Goal: Transaction & Acquisition: Purchase product/service

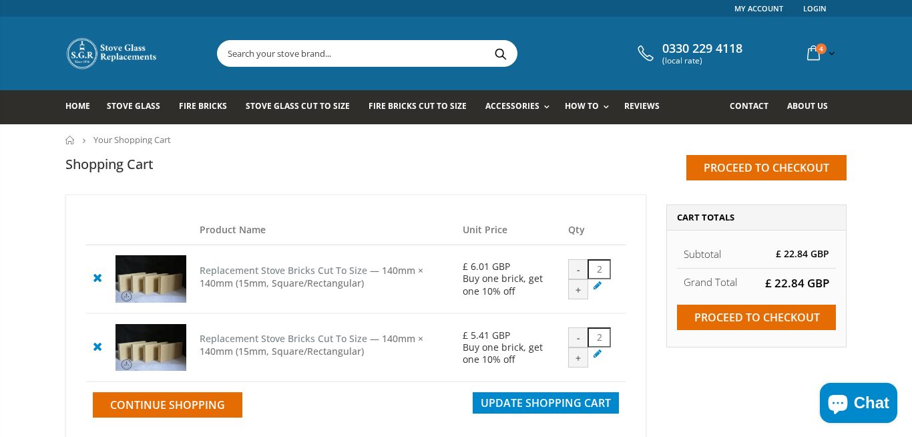
scroll to position [92, 0]
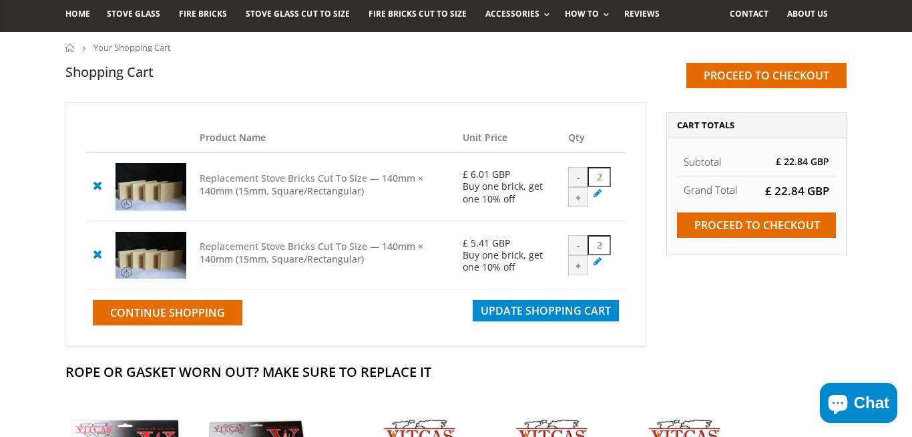
click at [97, 178] on link at bounding box center [97, 185] width 23 height 23
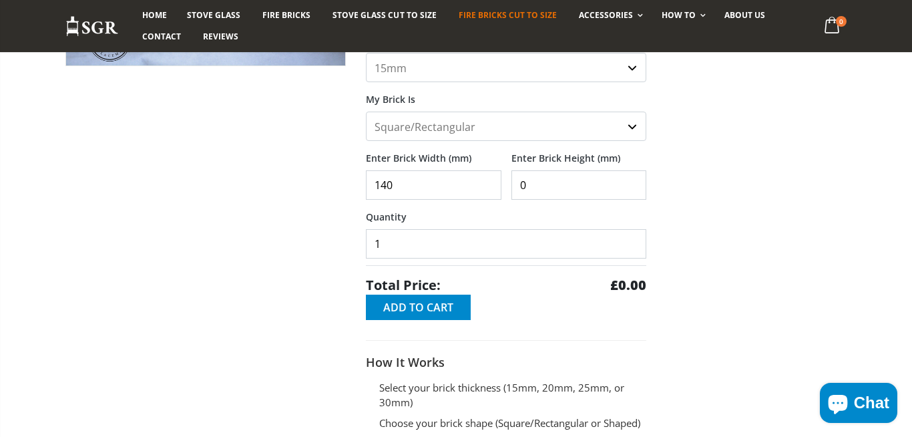
scroll to position [276, 0]
type input "140"
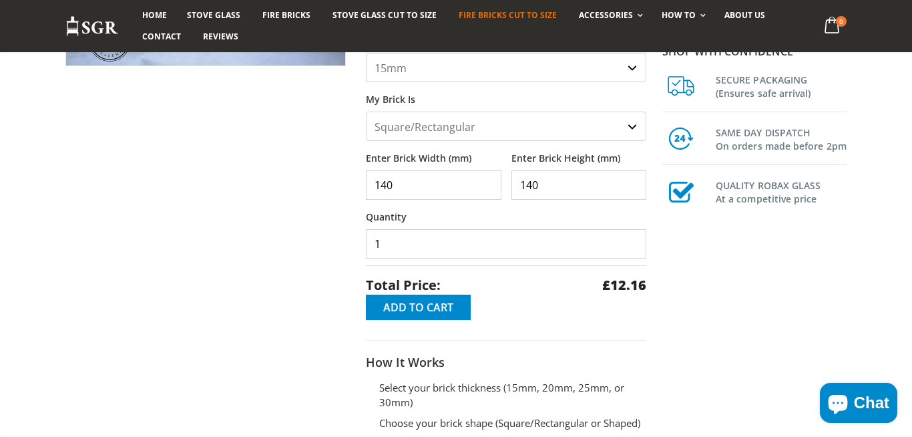
type input "140"
click at [307, 207] on div at bounding box center [205, 193] width 301 height 630
click at [379, 244] on input "1" at bounding box center [506, 243] width 280 height 29
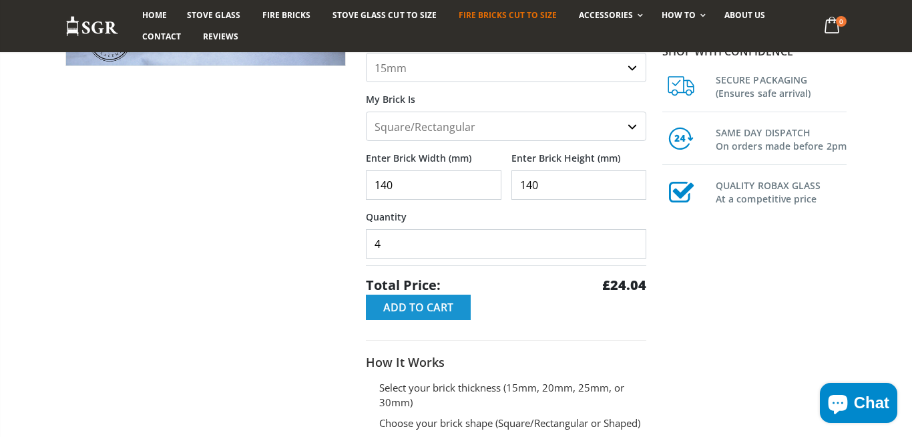
type input "4"
click at [427, 300] on button "Add to Cart" at bounding box center [418, 306] width 105 height 25
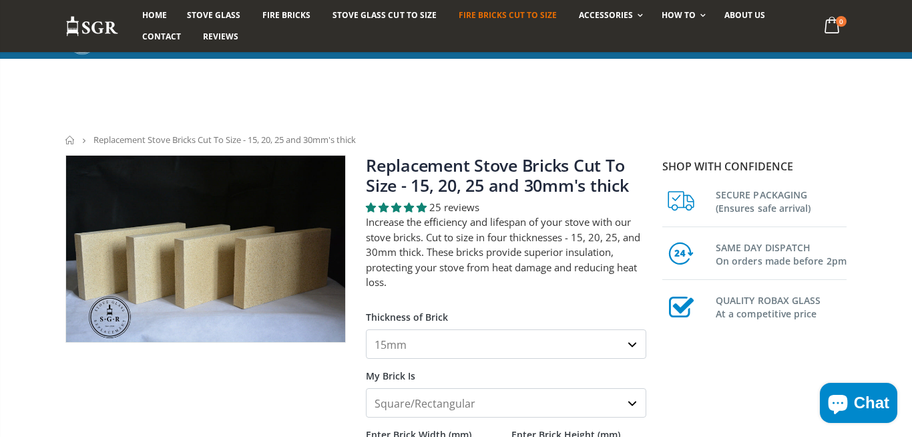
scroll to position [369, 0]
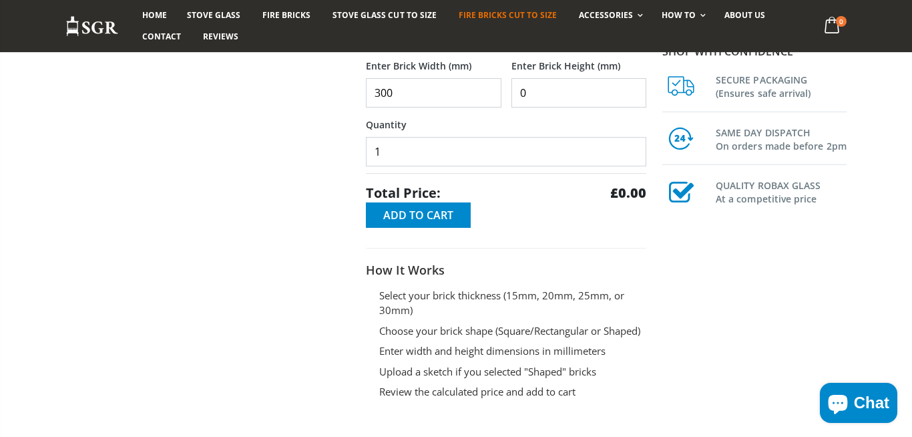
type input "300"
type input "4"
type input "3"
type input "2"
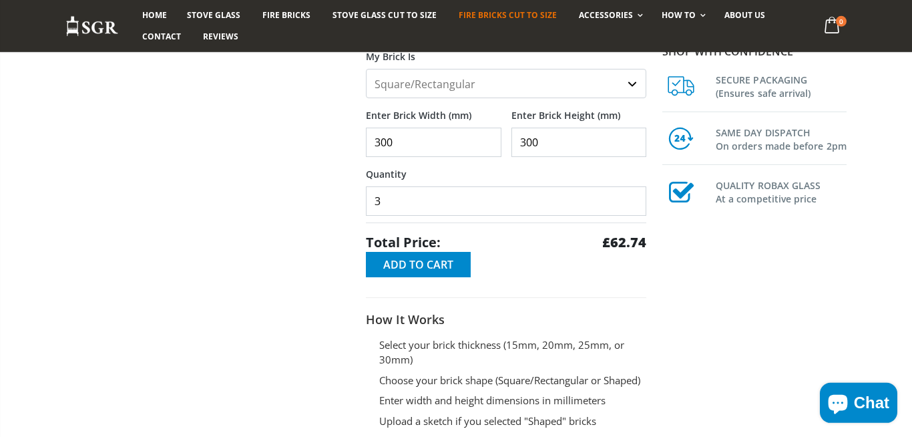
scroll to position [184, 0]
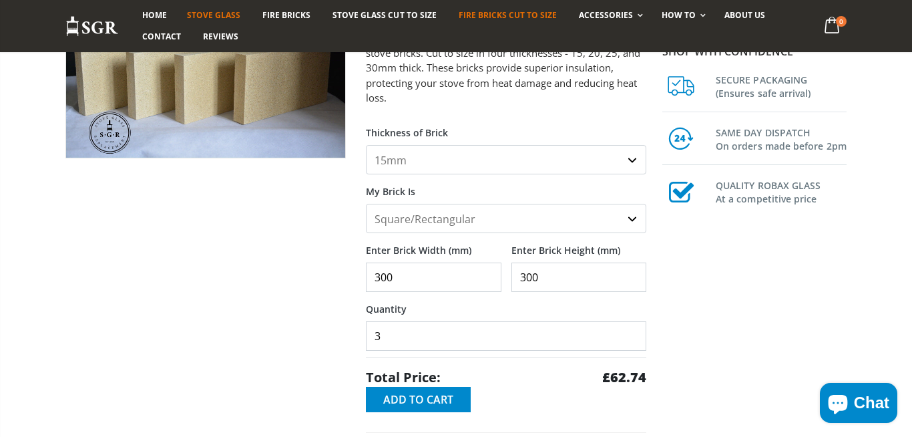
type input "3"
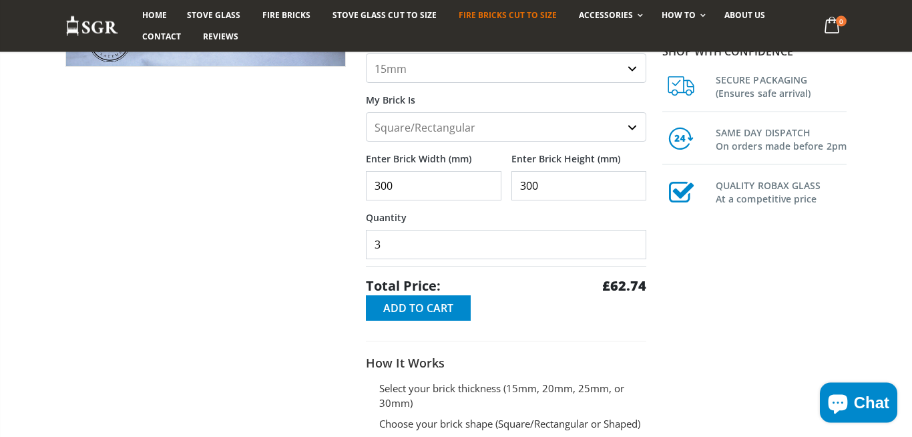
scroll to position [276, 0]
click at [440, 301] on span "Add to Cart" at bounding box center [418, 307] width 70 height 15
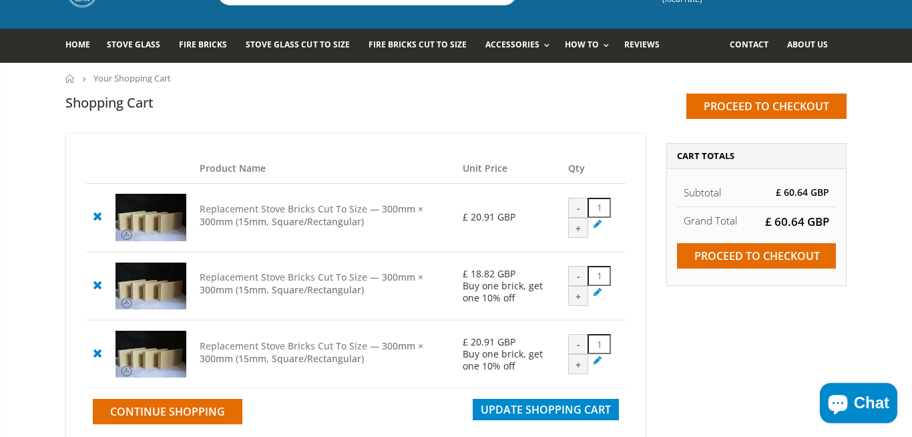
scroll to position [92, 0]
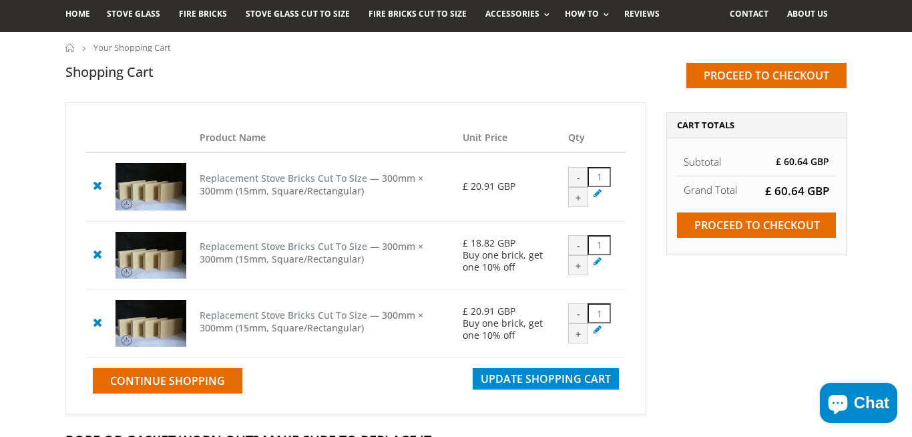
click at [89, 192] on link at bounding box center [97, 185] width 23 height 23
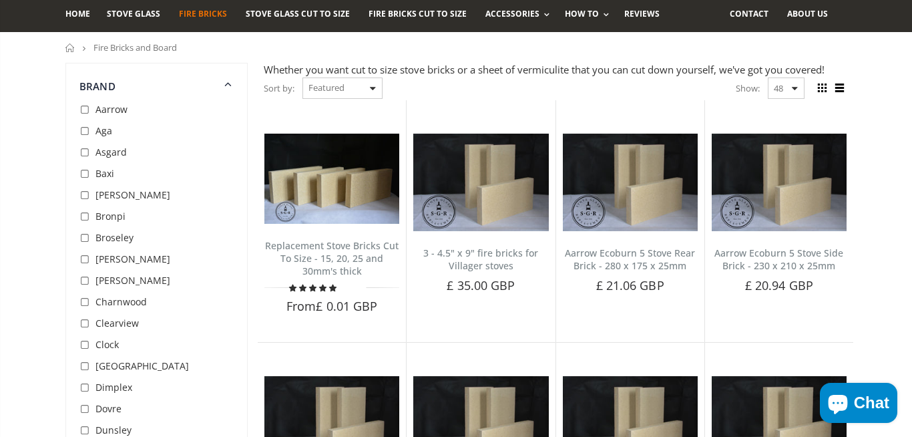
scroll to position [92, 0]
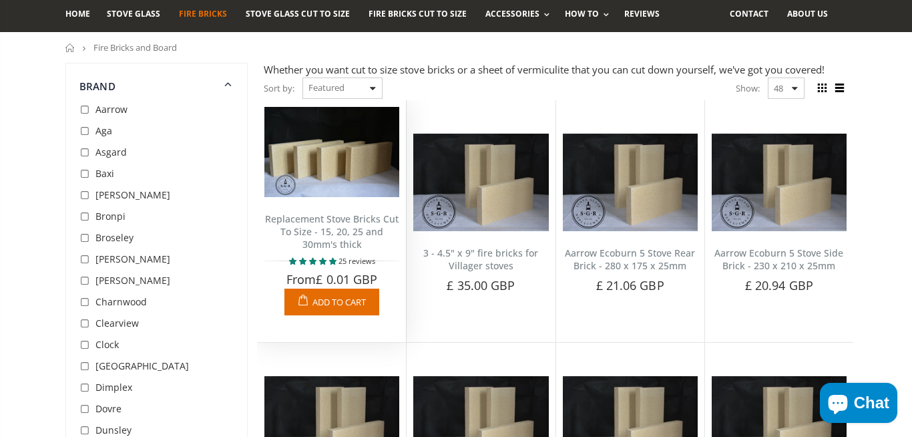
click at [339, 187] on img at bounding box center [331, 152] width 135 height 90
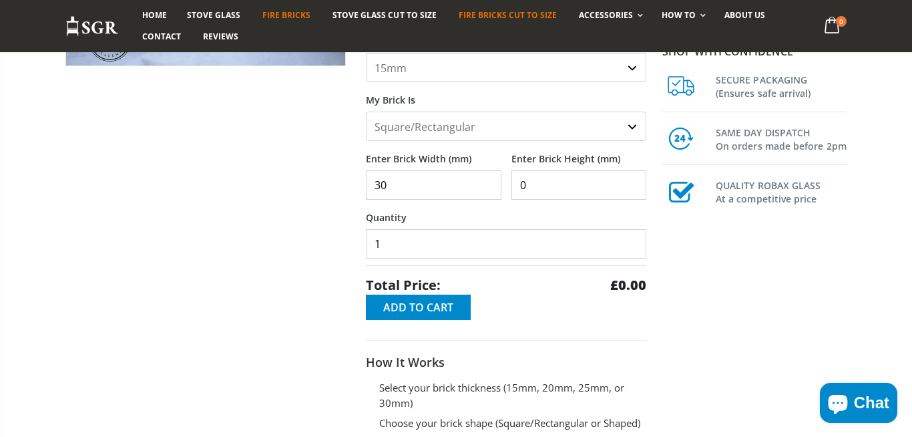
scroll to position [276, 0]
type input "300"
click at [406, 236] on input "1" at bounding box center [506, 243] width 280 height 29
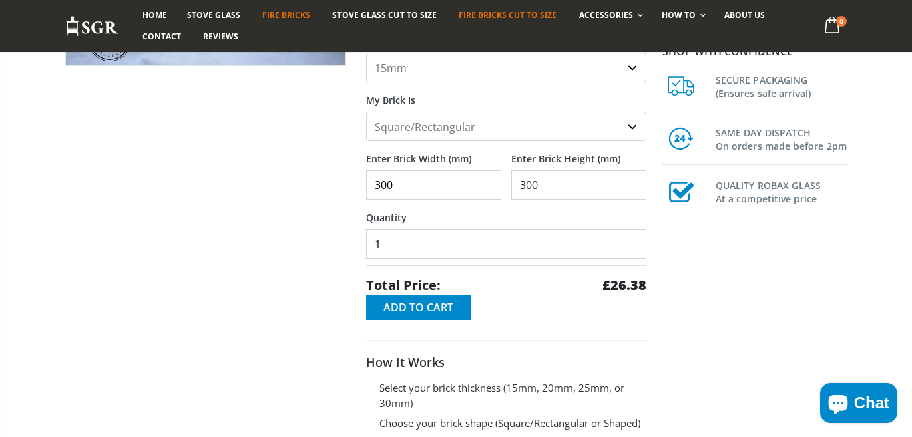
click at [406, 236] on input "1" at bounding box center [506, 243] width 280 height 29
type input "3"
click at [278, 233] on div at bounding box center [205, 194] width 301 height 630
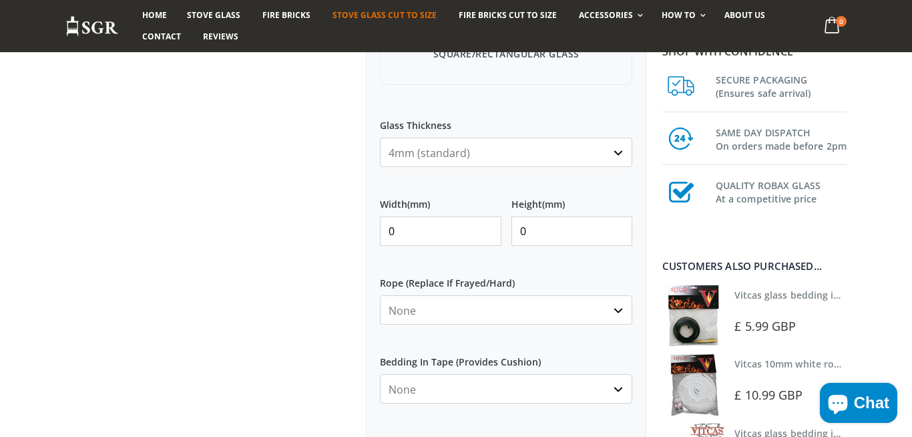
scroll to position [553, 0]
click at [435, 220] on input "0" at bounding box center [441, 230] width 122 height 29
type input "200"
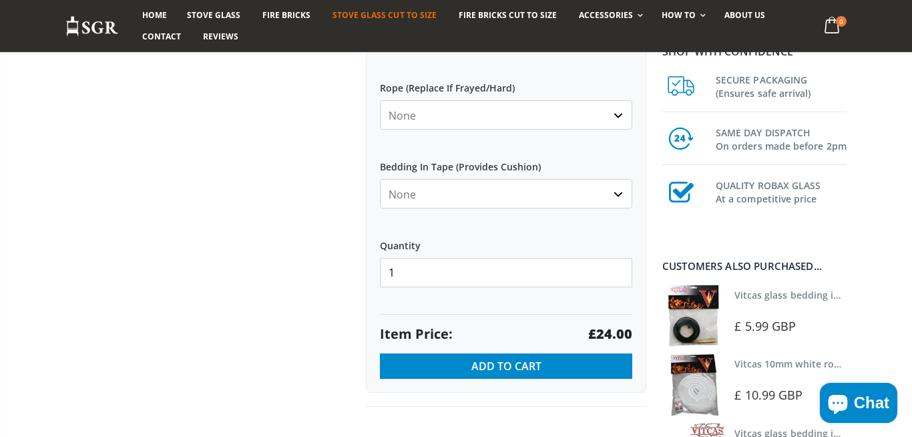
scroll to position [737, 0]
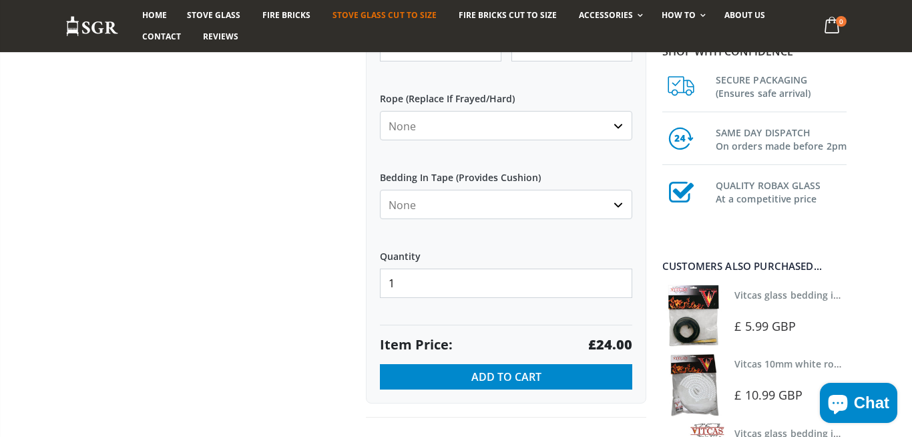
type input "200"
click at [380, 111] on select "None 3mm White 6mm White 8mm White 10mm White 12mm White 6mm Black 8mm Black 10…" at bounding box center [506, 125] width 252 height 29
select select "12mm-white"
click option "12mm White" at bounding box center [0, 0] width 0 height 0
click at [380, 190] on select "None Black White" at bounding box center [506, 204] width 252 height 29
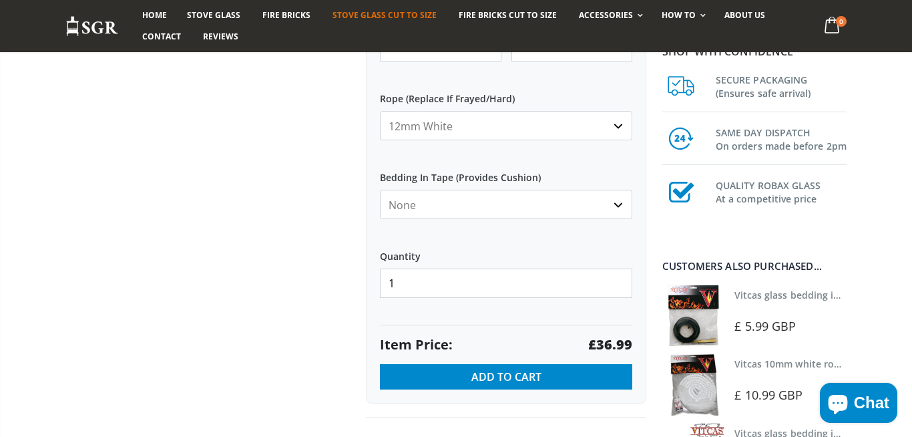
select select "white"
click option "White" at bounding box center [0, 0] width 0 height 0
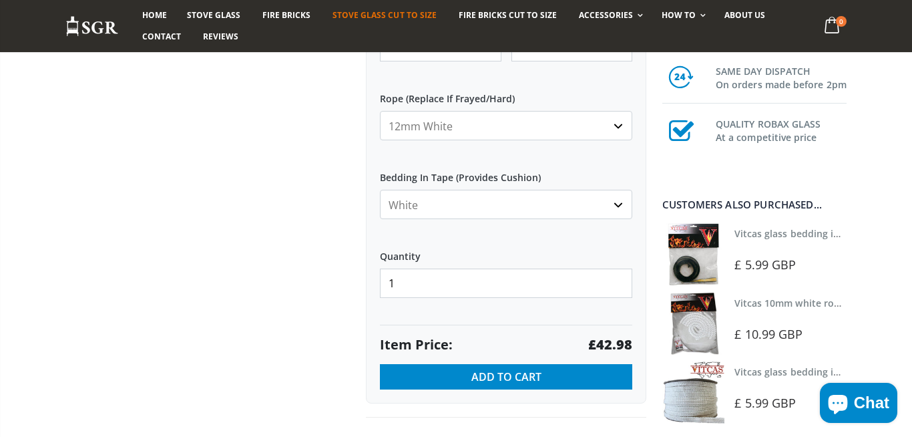
click at [380, 111] on select "None 3mm White 6mm White 8mm White 10mm White 12mm White 6mm Black 8mm Black 10…" at bounding box center [506, 125] width 252 height 29
click option "None" at bounding box center [0, 0] width 0 height 0
click at [380, 111] on select "None 3mm White 6mm White 8mm White 10mm White 12mm White 6mm Black 8mm Black 10…" at bounding box center [506, 125] width 252 height 29
select select "12mm-white"
click option "12mm White" at bounding box center [0, 0] width 0 height 0
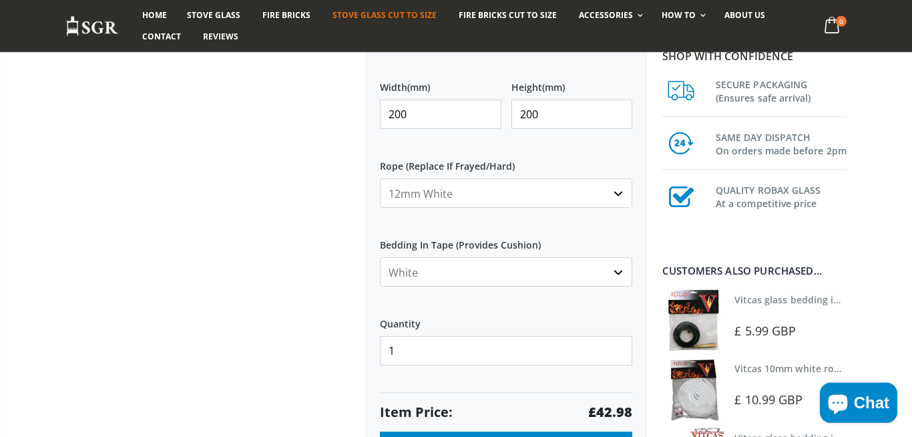
scroll to position [645, 0]
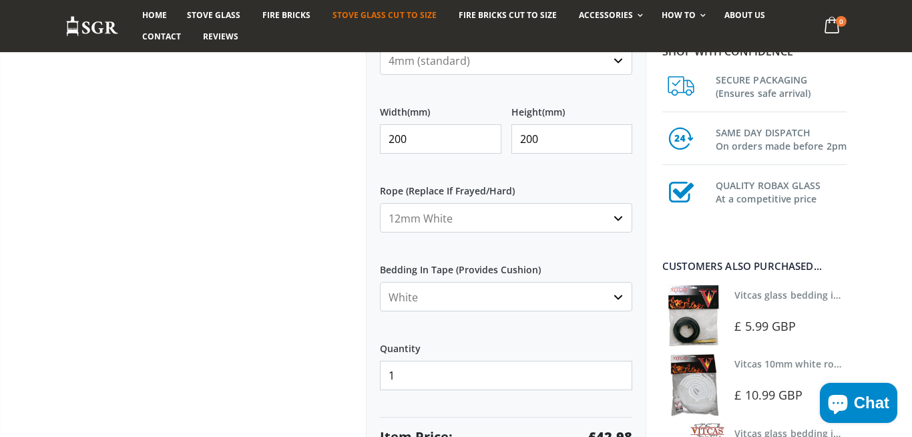
click at [439, 131] on input "200" at bounding box center [441, 138] width 122 height 29
click at [535, 128] on input "200" at bounding box center [573, 138] width 122 height 29
type input "229"
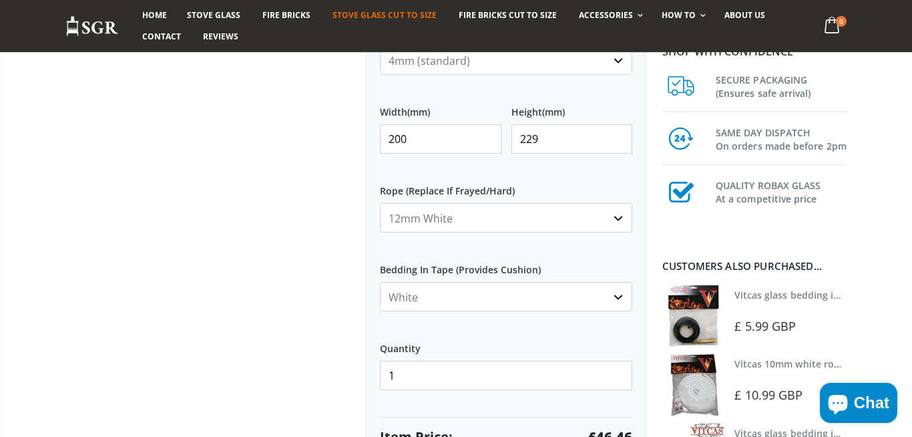
click at [419, 166] on div "My Measurements Are In Millimeters Centimeters Inches For inches, please enter …" at bounding box center [506, 51] width 280 height 887
